Goal: Check status

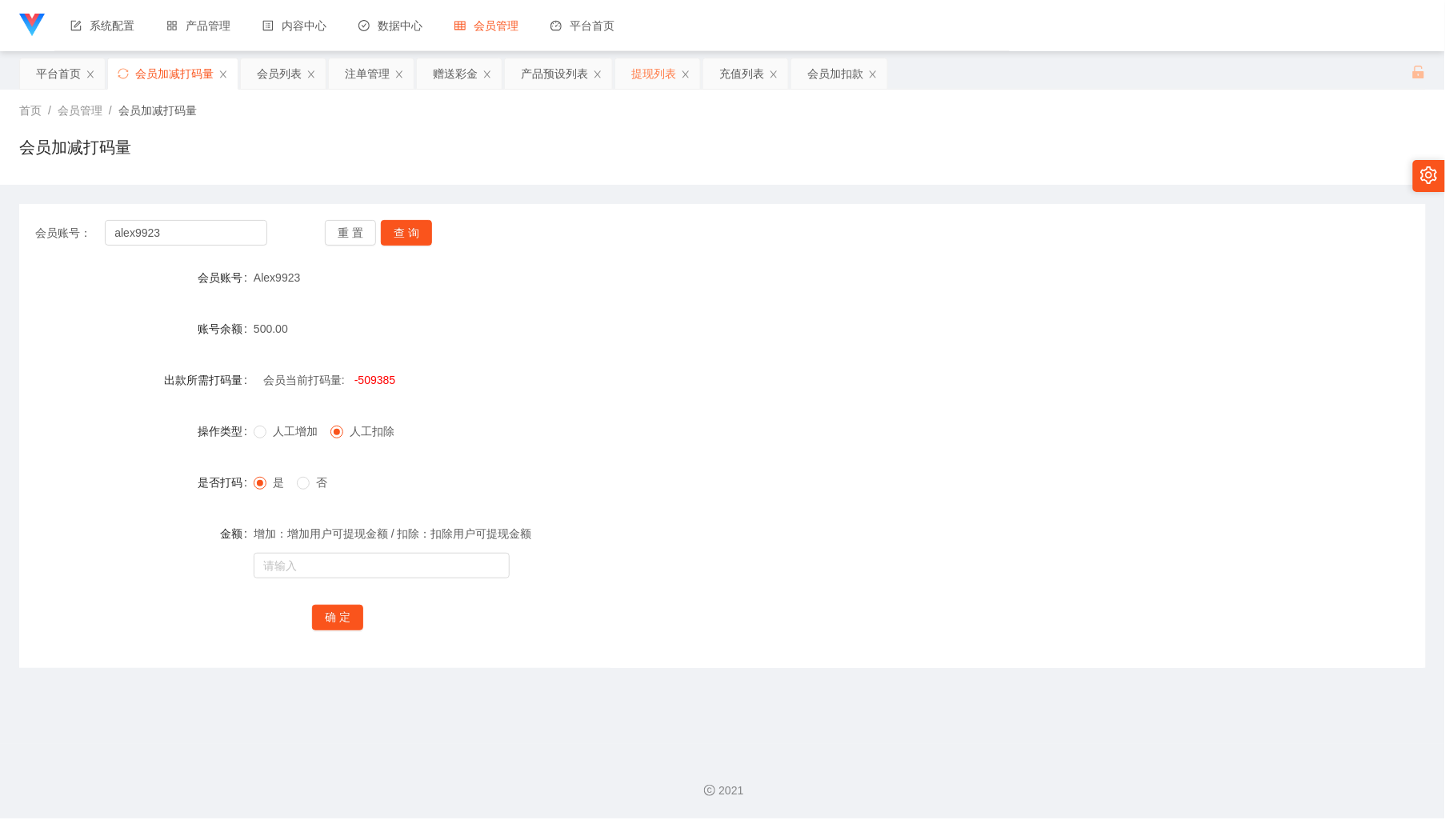
click at [660, 80] on div "提现列表" at bounding box center [654, 73] width 45 height 30
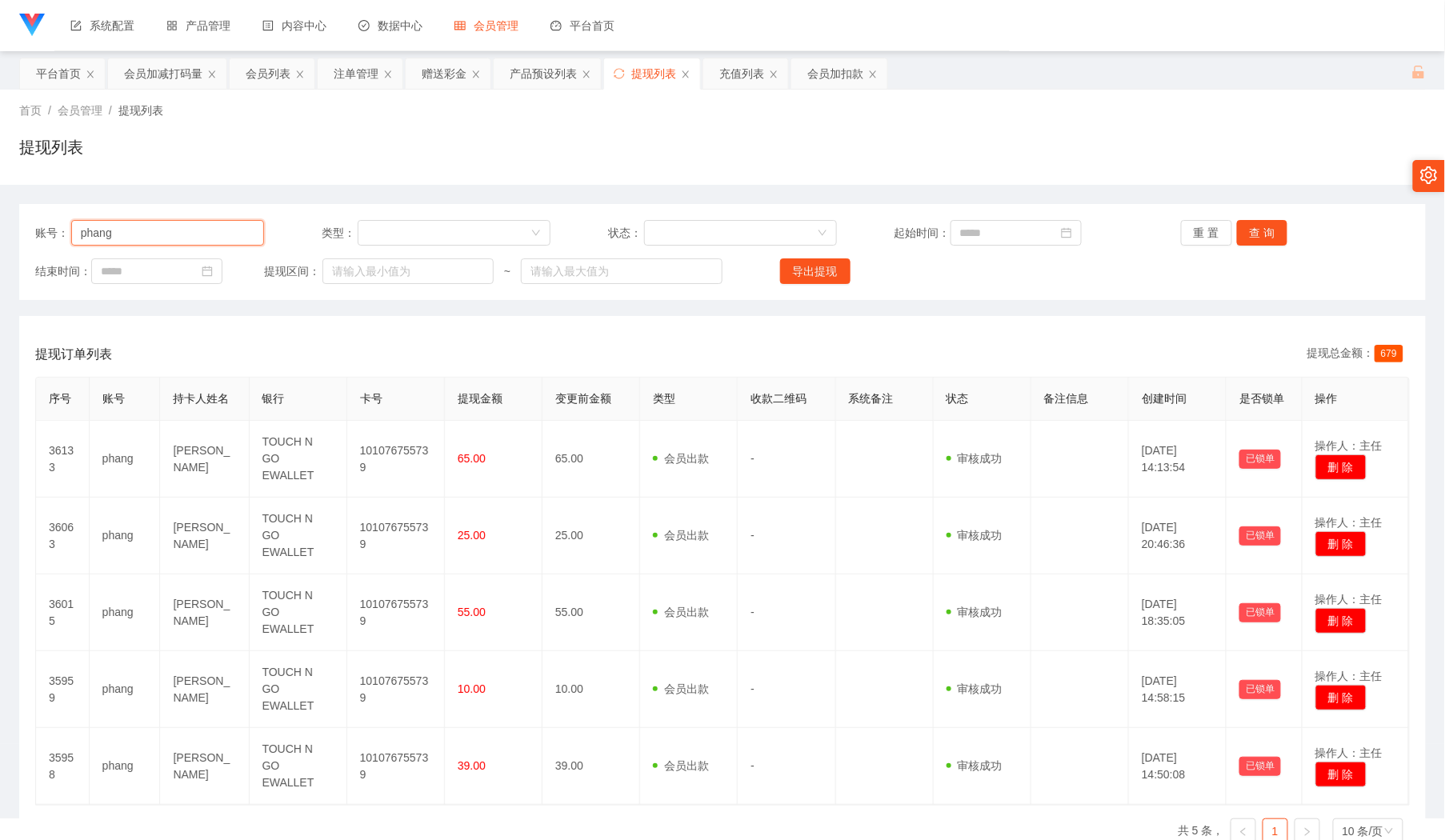
drag, startPoint x: 184, startPoint y: 232, endPoint x: 298, endPoint y: 244, distance: 114.6
click at [196, 238] on input "phang" at bounding box center [168, 232] width 194 height 26
paste input "sasabel"
type input "sasabel"
click at [1252, 228] on button "查 询" at bounding box center [1262, 232] width 51 height 26
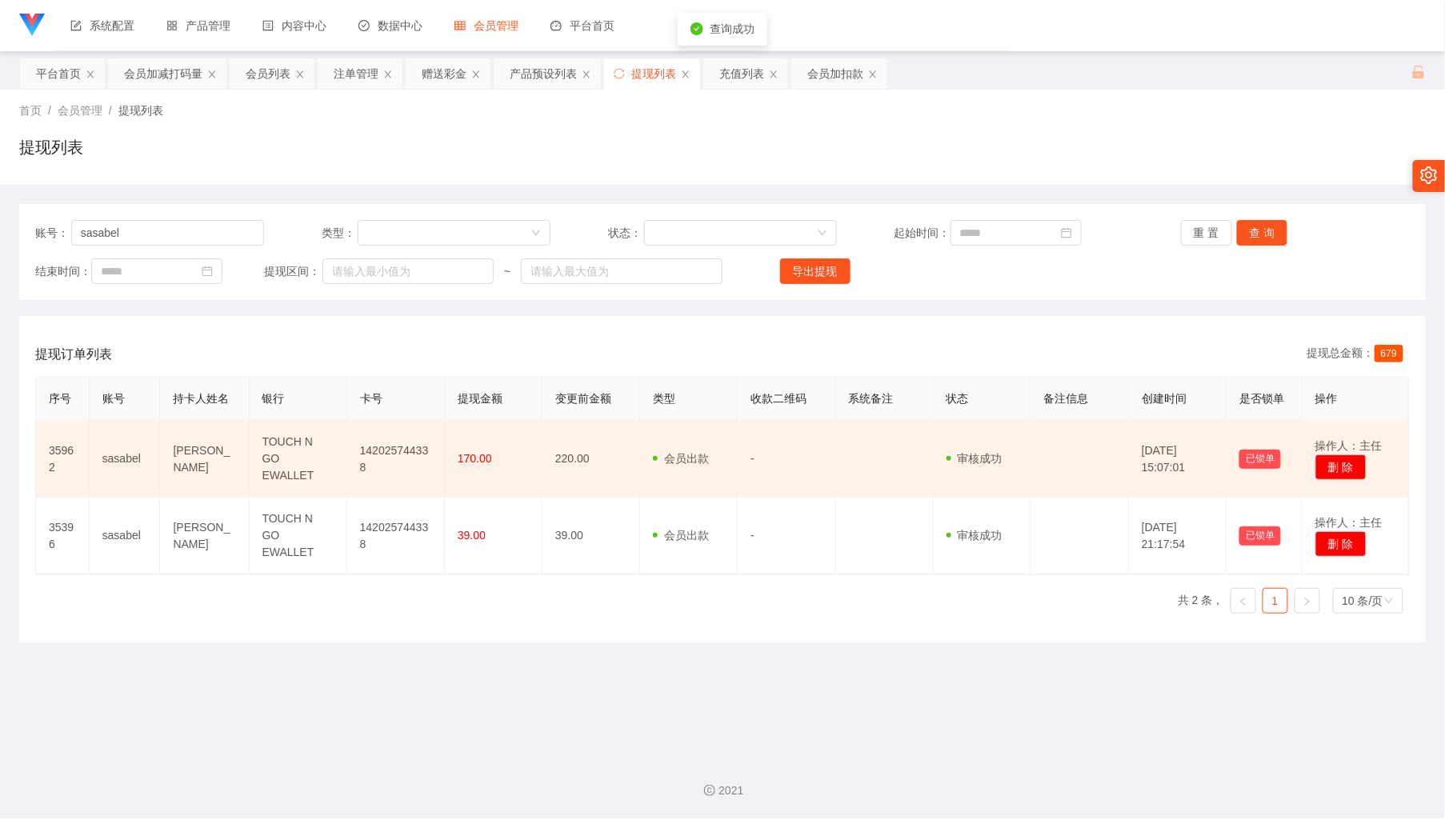
click at [400, 440] on td "142025744338" at bounding box center [396, 459] width 97 height 77
copy td "142025744338"
